Goal: Information Seeking & Learning: Learn about a topic

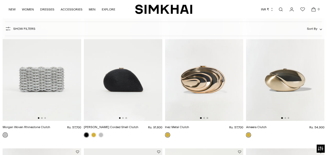
scroll to position [70, 0]
click at [55, 85] on img at bounding box center [42, 62] width 79 height 118
click at [209, 77] on img at bounding box center [204, 62] width 79 height 118
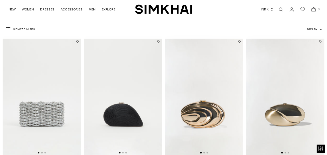
scroll to position [0, 0]
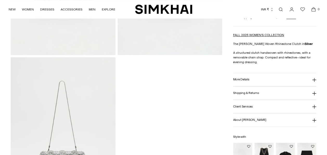
scroll to position [142, 0]
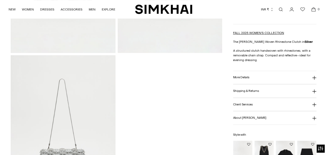
click at [245, 76] on h3 "More Details" at bounding box center [241, 76] width 16 height 3
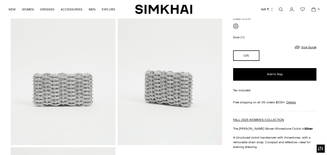
scroll to position [51, 0]
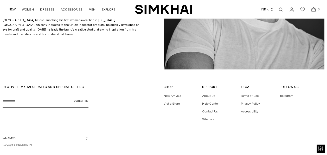
scroll to position [318, 0]
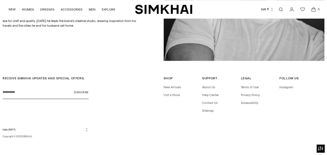
drag, startPoint x: 4, startPoint y: 46, endPoint x: 61, endPoint y: 42, distance: 57.9
copy div "ABOUT SIMKHAI SIMKHAI designs for the elevated everyday with innovative techniq…"
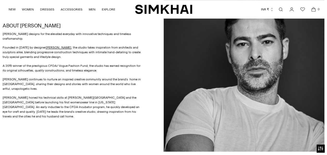
scroll to position [227, 0]
click at [80, 28] on h2 "ABOUT SIMKHAI" at bounding box center [72, 26] width 138 height 6
click at [136, 143] on div "ABOUT SIMKHAI SIMKHAI designs for the elevated everyday with innovative techniq…" at bounding box center [83, 70] width 161 height 161
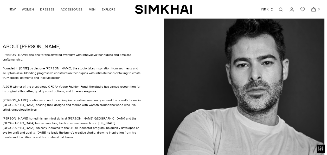
scroll to position [204, 0]
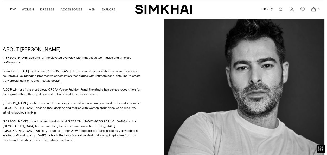
click at [105, 7] on link "EXPLORE" at bounding box center [109, 9] width 14 height 11
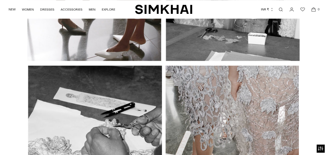
scroll to position [1397, 0]
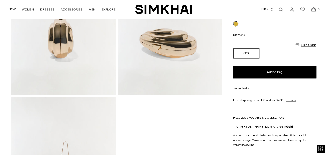
scroll to position [396, 0]
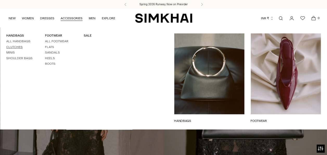
click at [15, 46] on link "Clutches" at bounding box center [14, 47] width 16 height 4
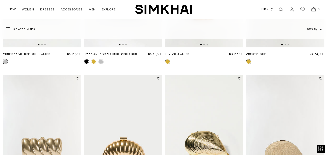
scroll to position [142, 0]
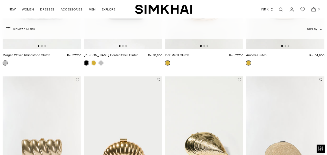
click at [132, 101] on img at bounding box center [123, 135] width 79 height 118
